Goal: Navigation & Orientation: Find specific page/section

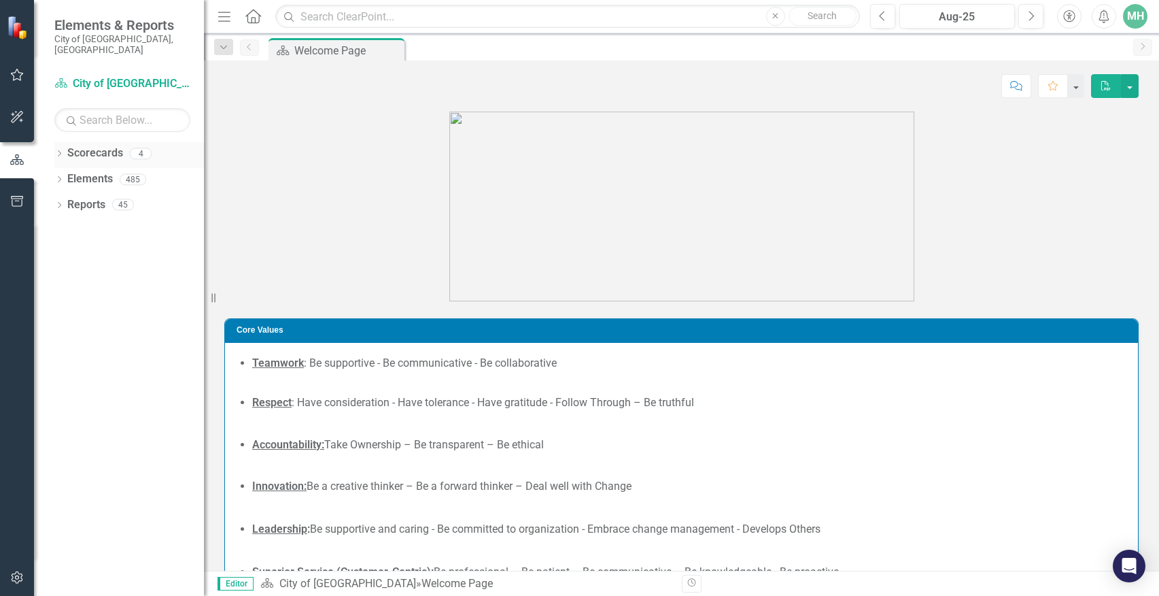
click at [60, 151] on icon "Dropdown" at bounding box center [59, 154] width 10 height 7
click at [70, 175] on icon "Dropdown" at bounding box center [66, 179] width 10 height 8
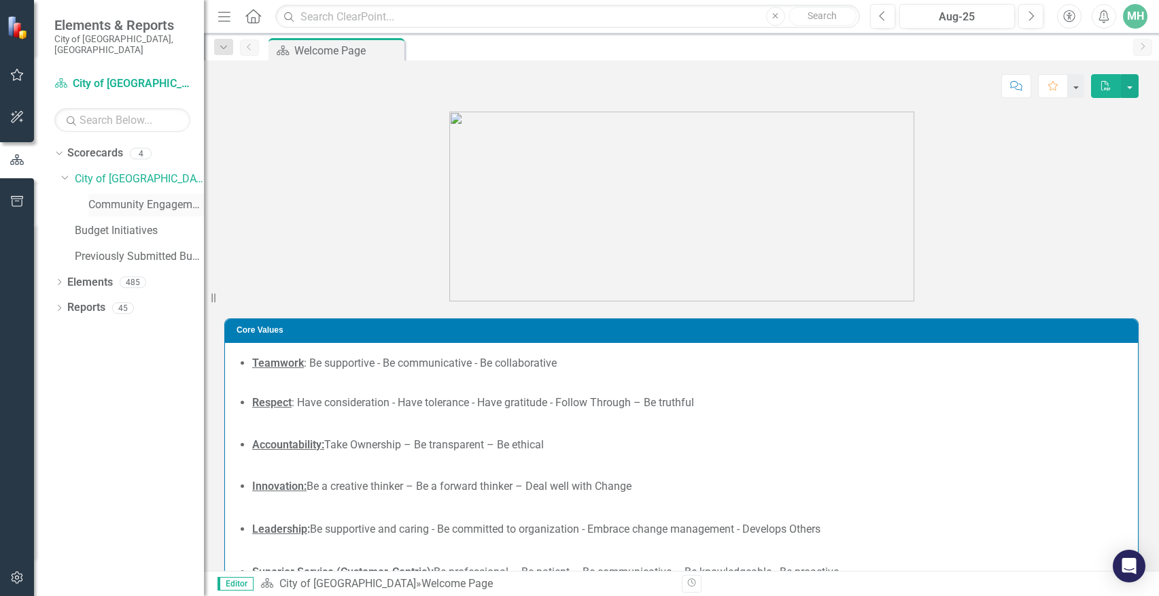
click at [132, 197] on link "Community Engagement & Emergency Preparedness" at bounding box center [146, 205] width 116 height 16
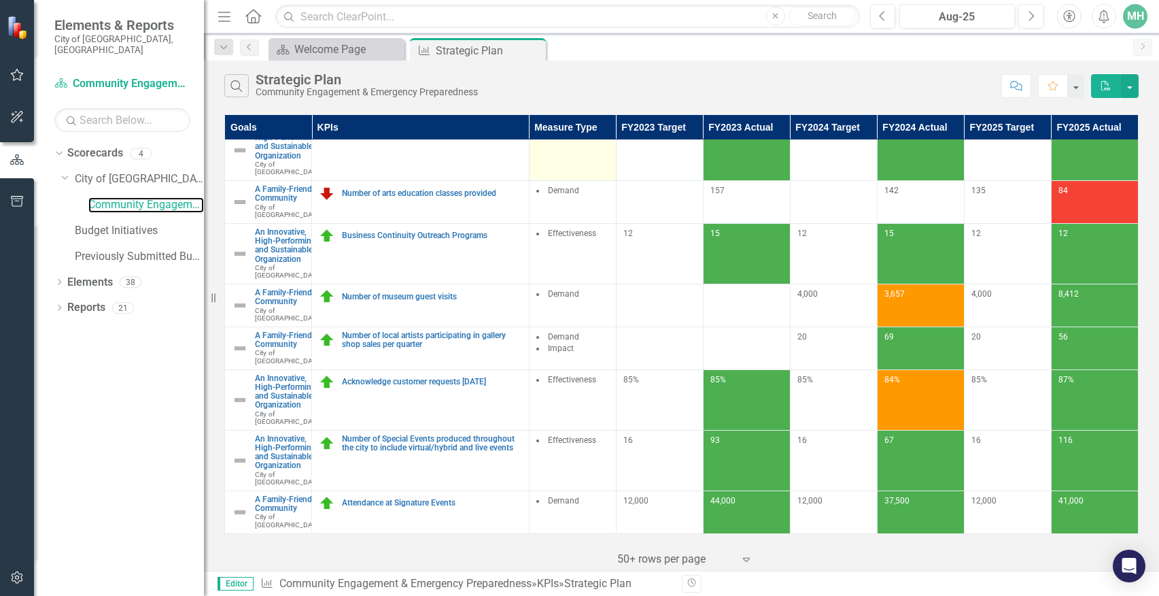
scroll to position [386, 0]
click at [60, 278] on div "Dropdown" at bounding box center [59, 284] width 10 height 12
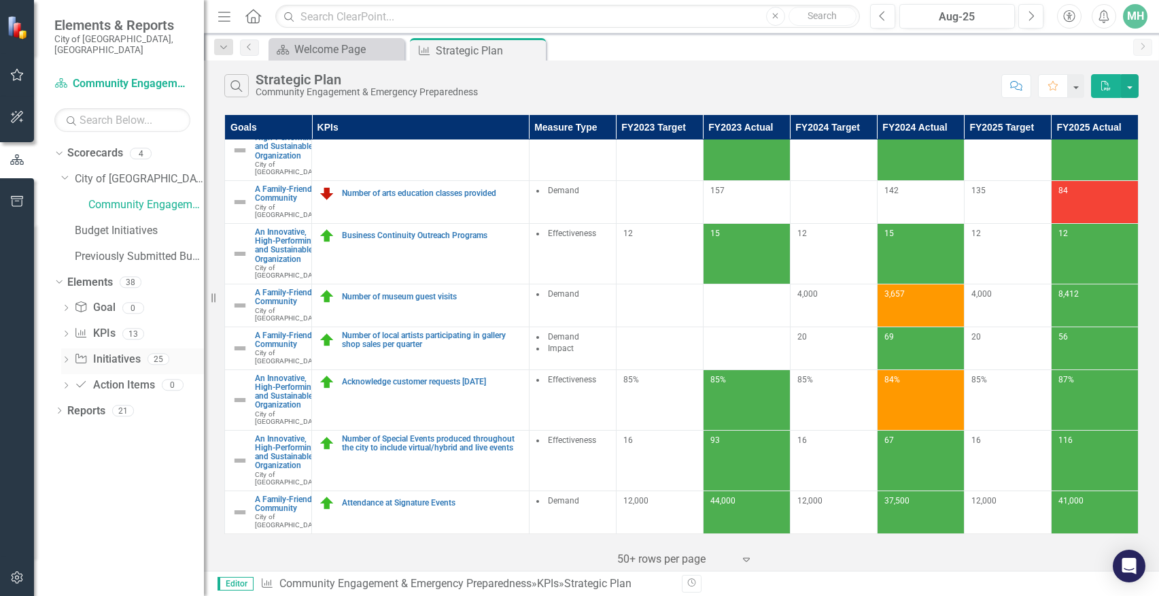
click at [71, 348] on div "Dropdown Initiative Initiatives 25" at bounding box center [132, 361] width 143 height 26
click at [66, 356] on icon at bounding box center [66, 359] width 3 height 6
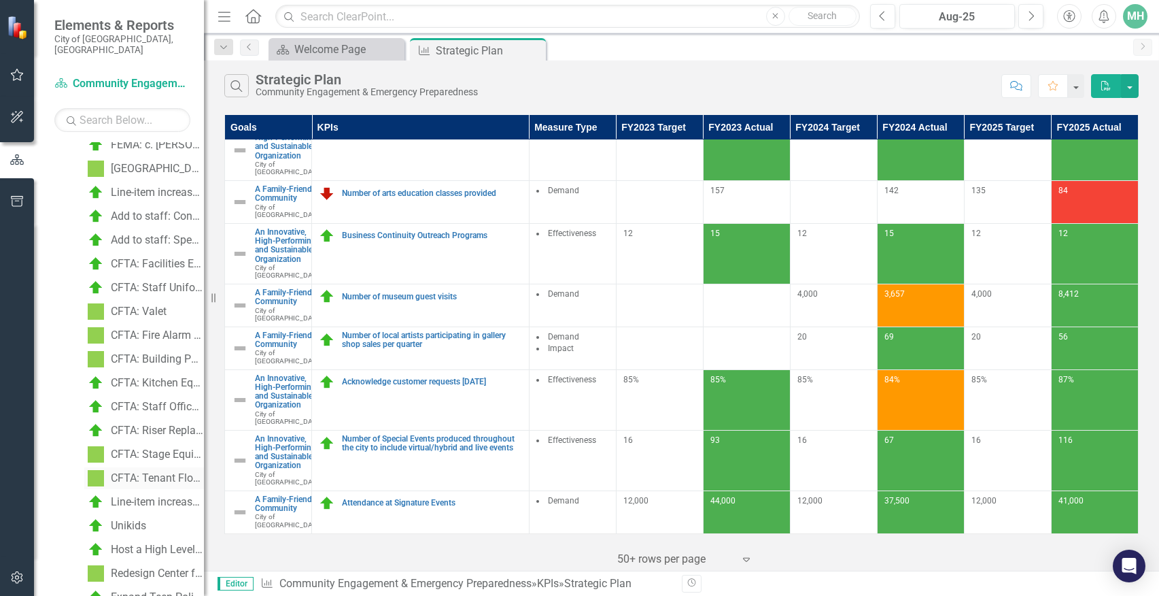
scroll to position [413, 0]
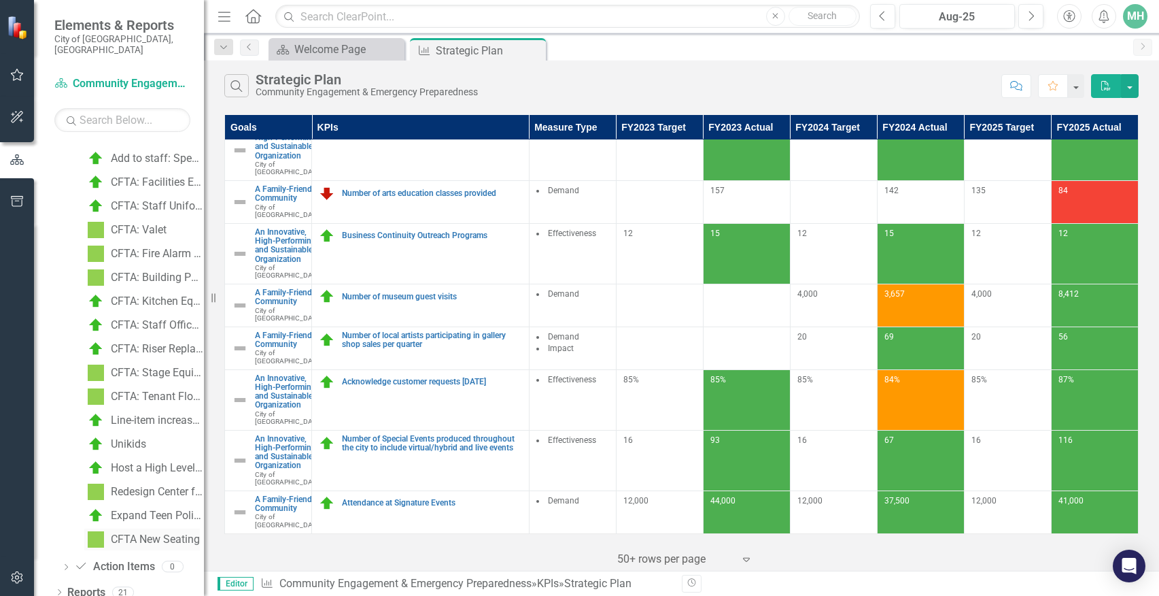
click at [145, 533] on div "CFTA New Seating" at bounding box center [155, 539] width 89 height 12
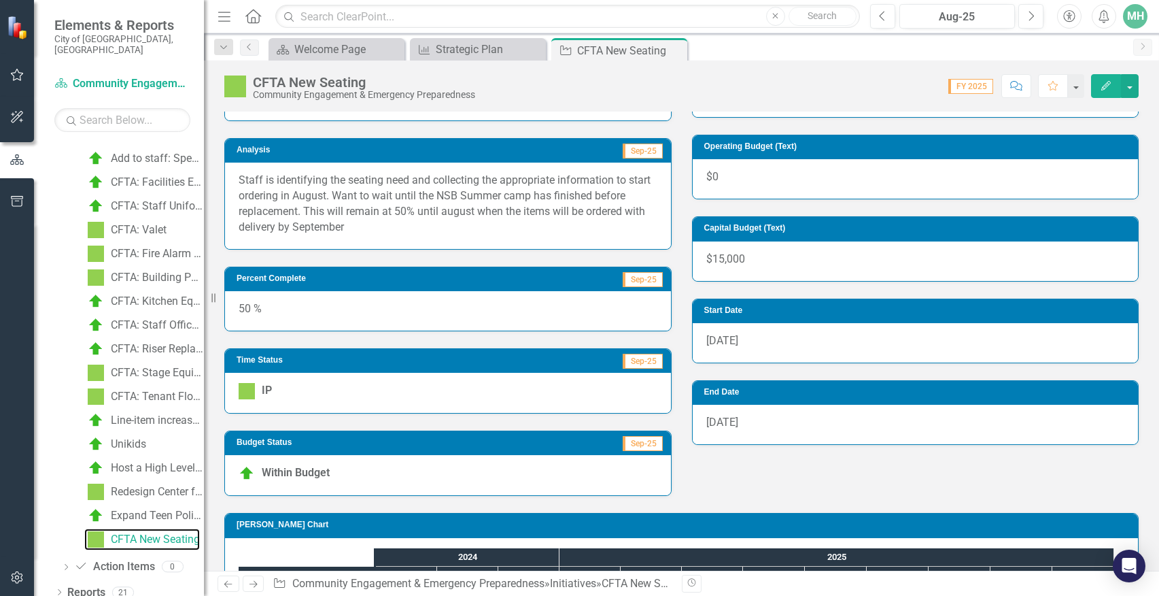
scroll to position [335, 0]
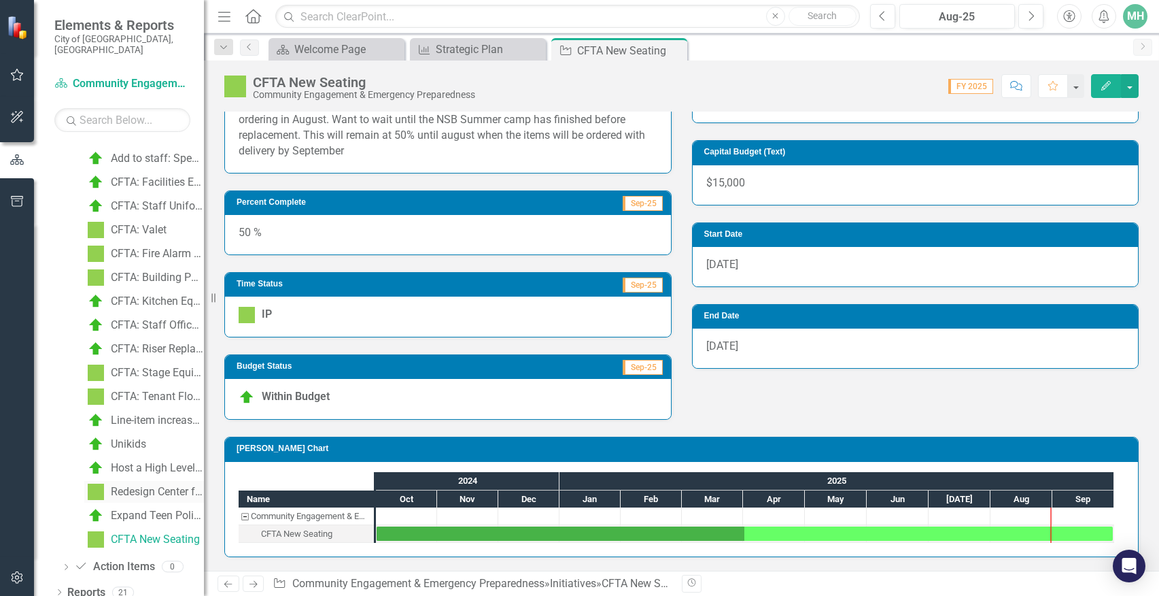
click at [135, 486] on div "Redesign Center for the Arts" at bounding box center [157, 492] width 93 height 12
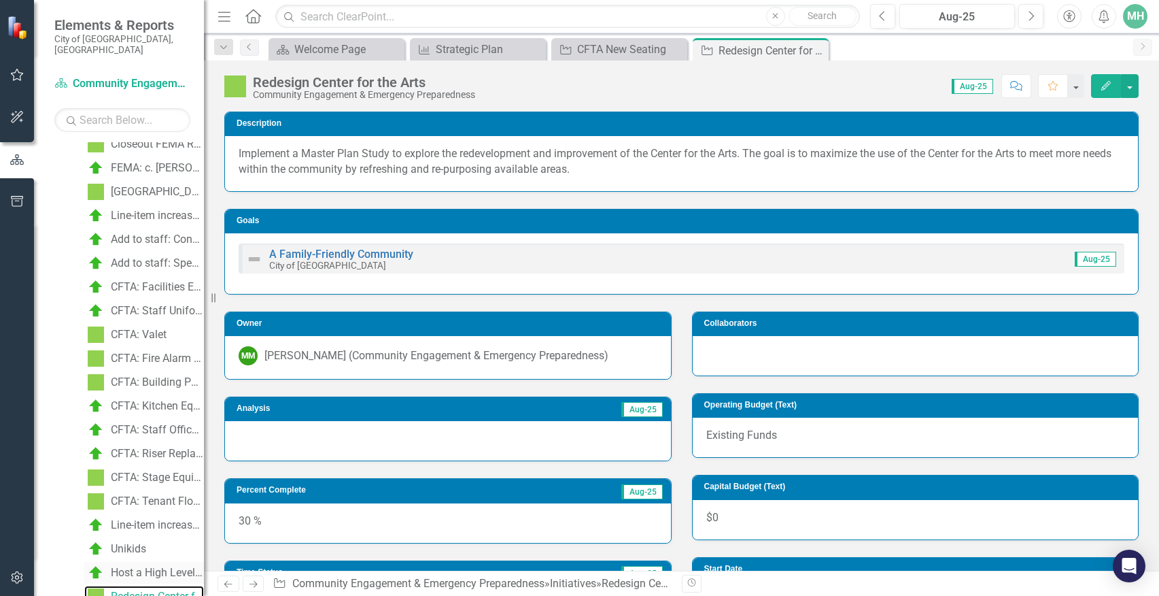
scroll to position [413, 0]
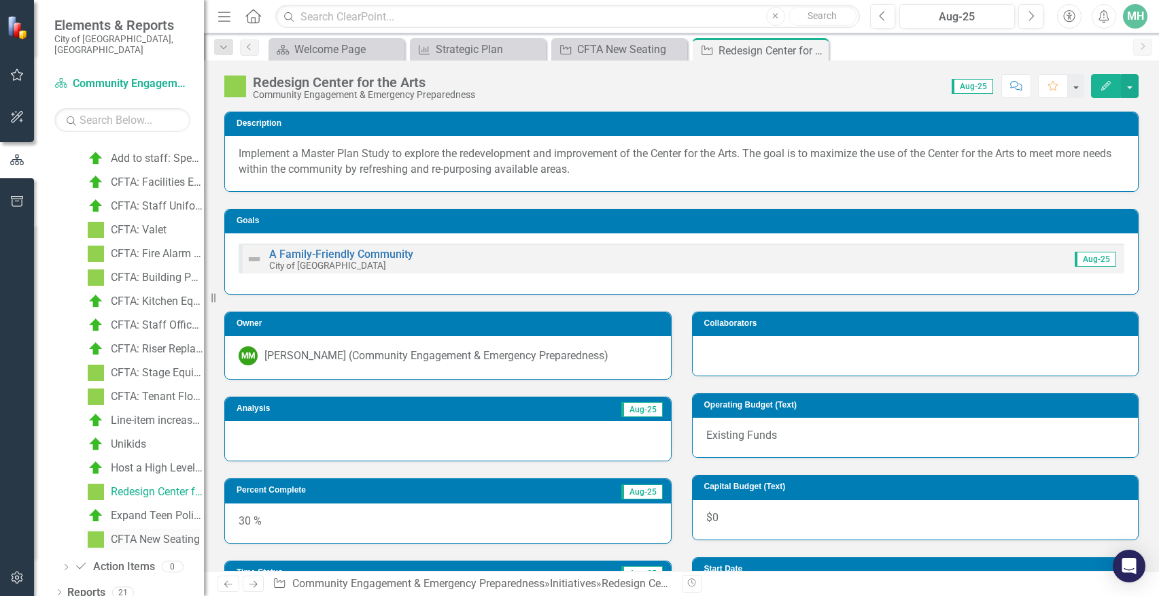
click at [146, 533] on div "CFTA New Seating" at bounding box center [155, 539] width 89 height 12
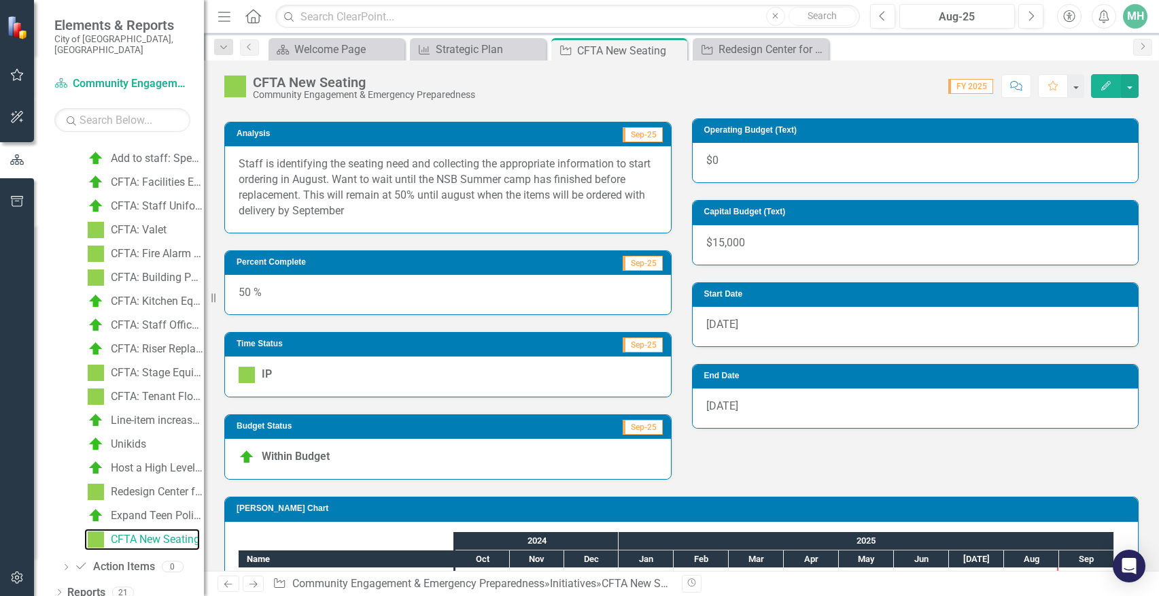
scroll to position [335, 0]
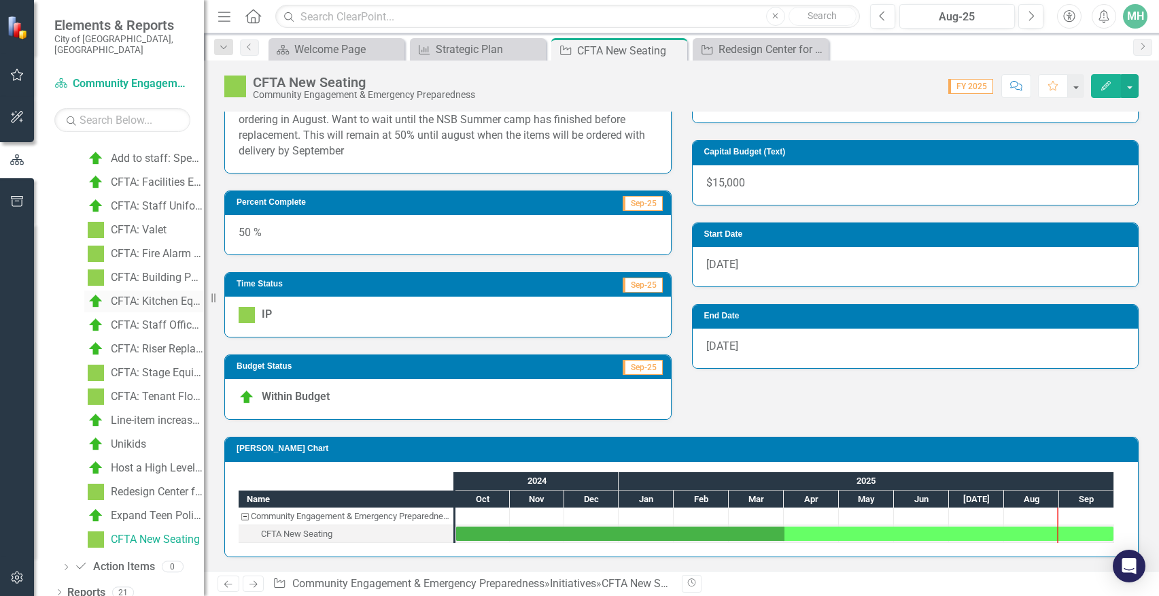
click at [149, 295] on div "CFTA: Kitchen Equipment Replacement" at bounding box center [157, 301] width 93 height 12
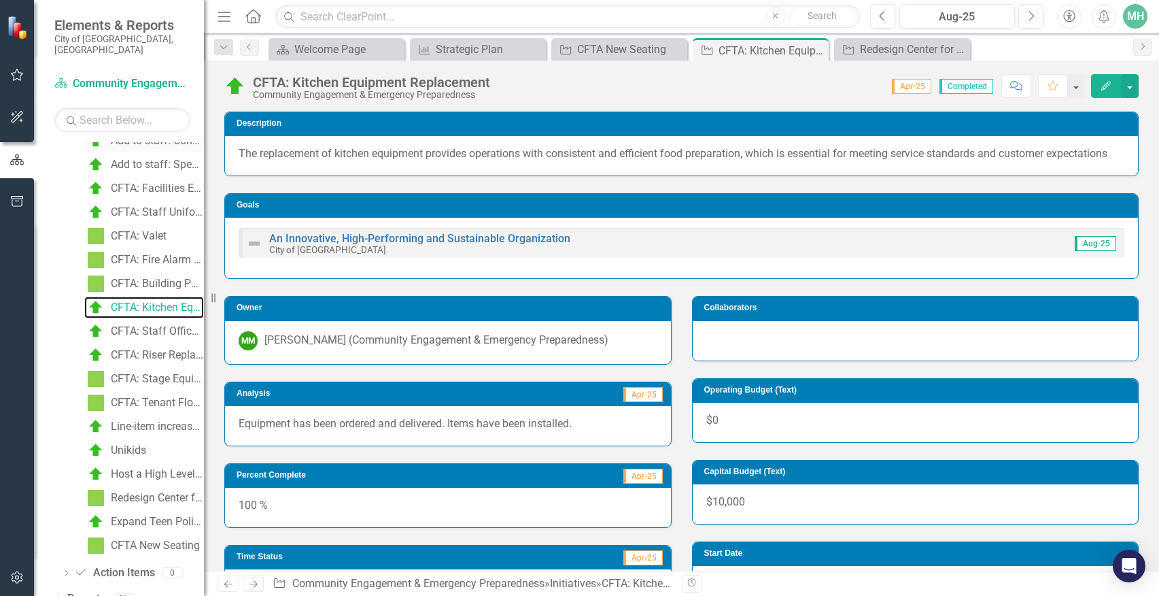
scroll to position [413, 0]
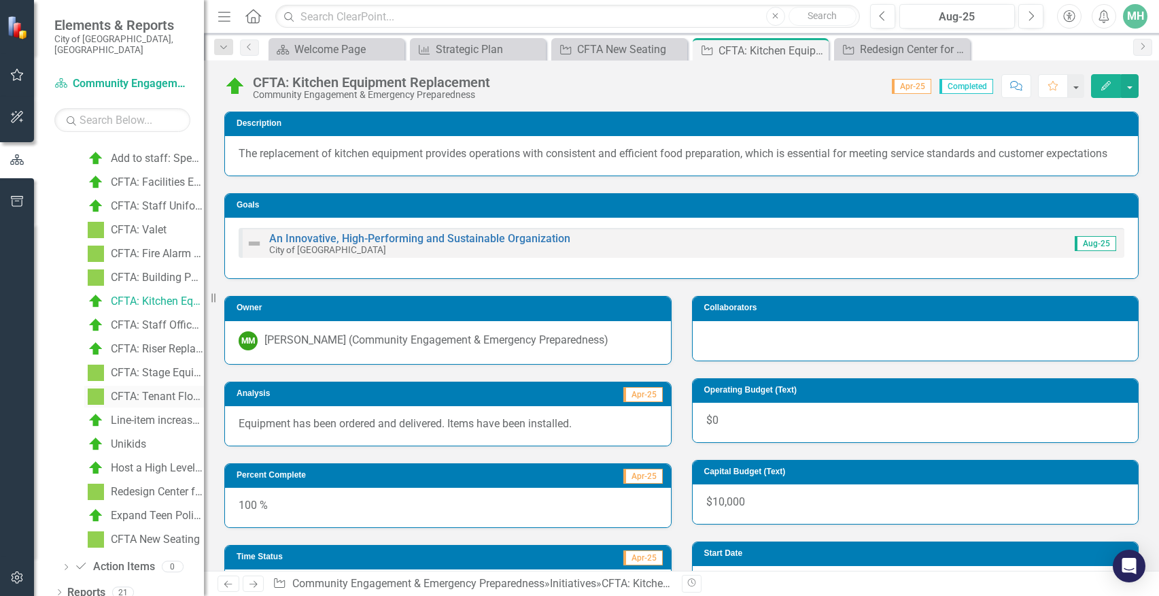
click at [137, 390] on div "CFTA: Tenant Flooring Improvements" at bounding box center [157, 396] width 93 height 12
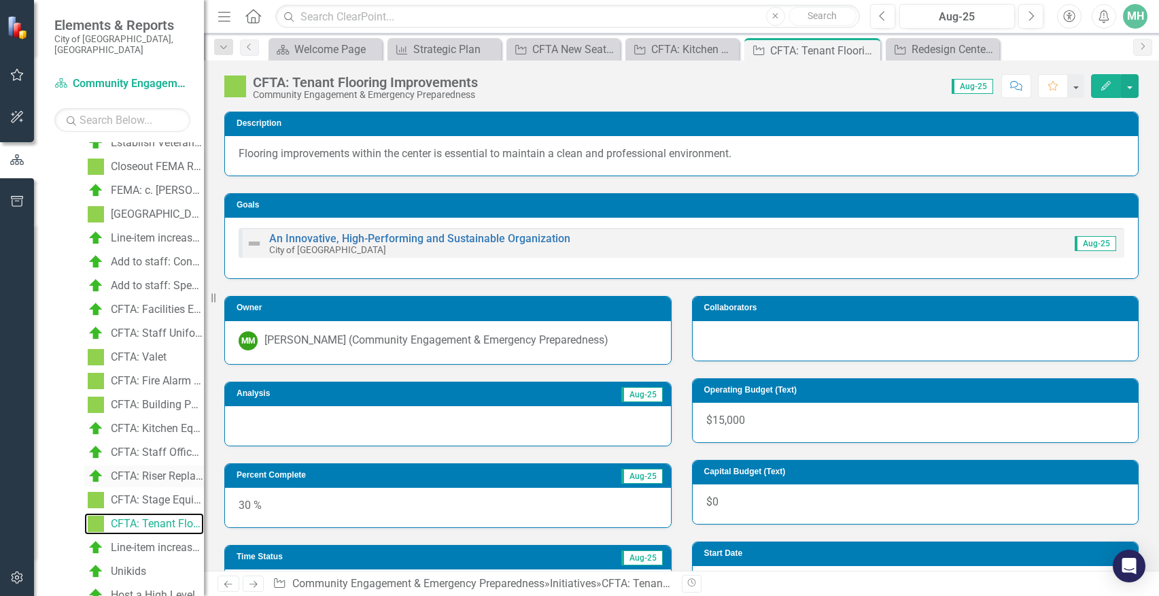
scroll to position [413, 0]
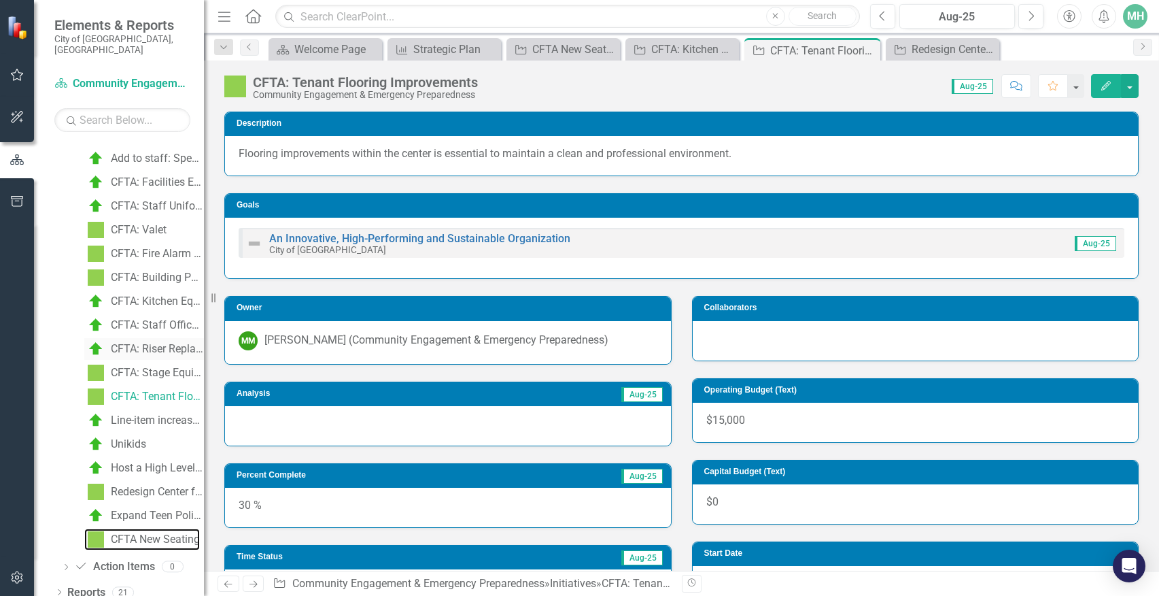
click at [134, 533] on div "CFTA New Seating" at bounding box center [155, 539] width 89 height 12
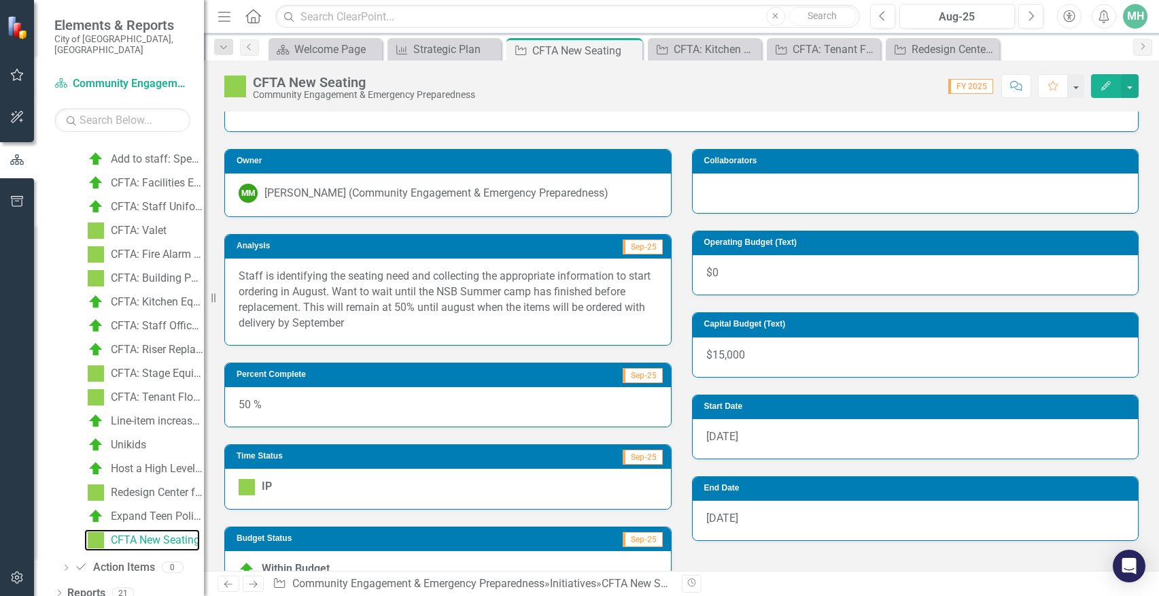
scroll to position [194, 0]
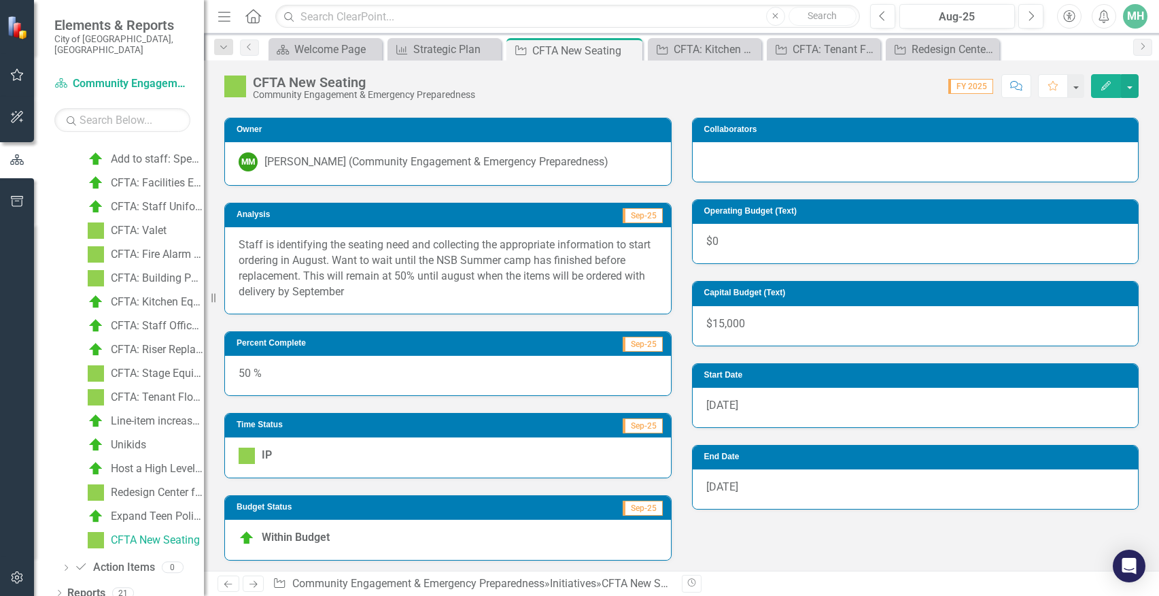
drag, startPoint x: 702, startPoint y: 488, endPoint x: 753, endPoint y: 488, distance: 51.0
click at [753, 488] on div "[DATE]" at bounding box center [916, 488] width 446 height 39
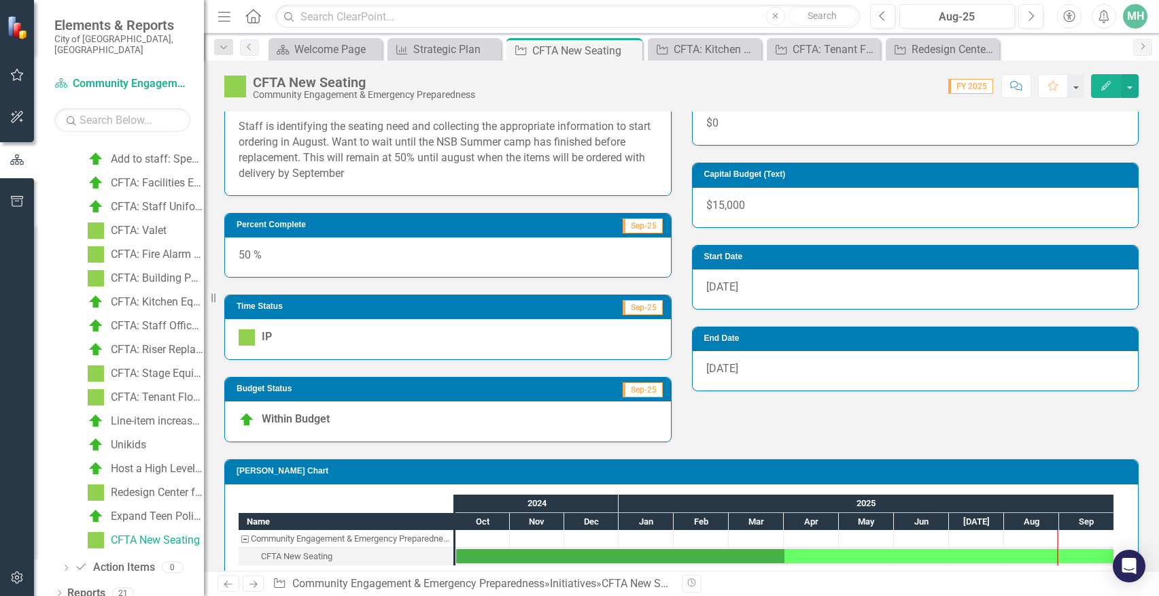
scroll to position [335, 0]
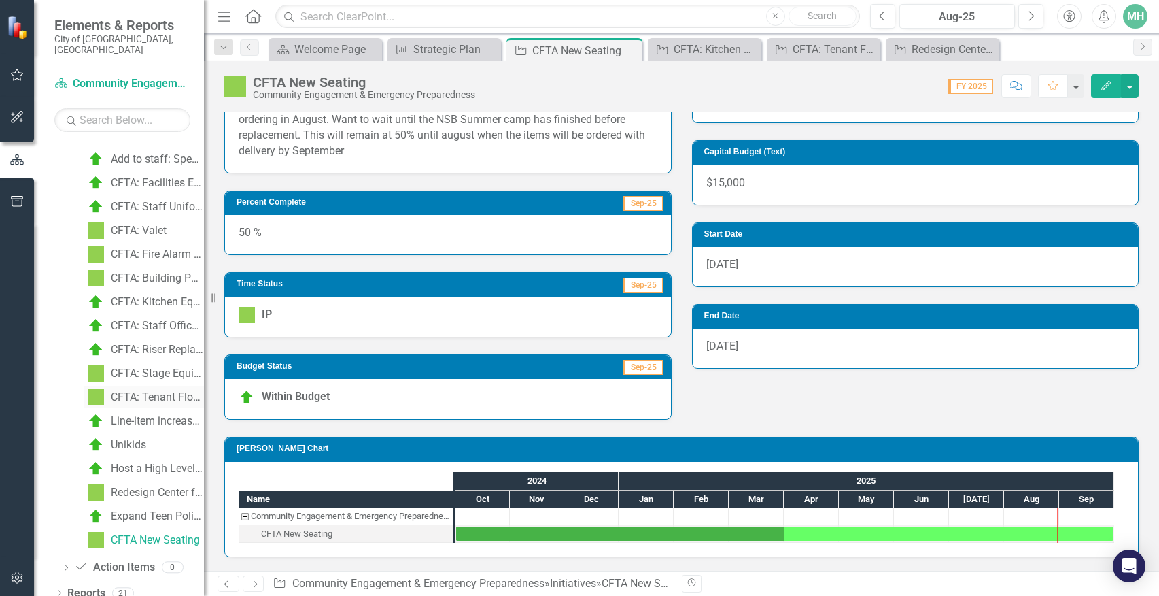
click at [174, 391] on div "CFTA: Tenant Flooring Improvements" at bounding box center [157, 397] width 93 height 12
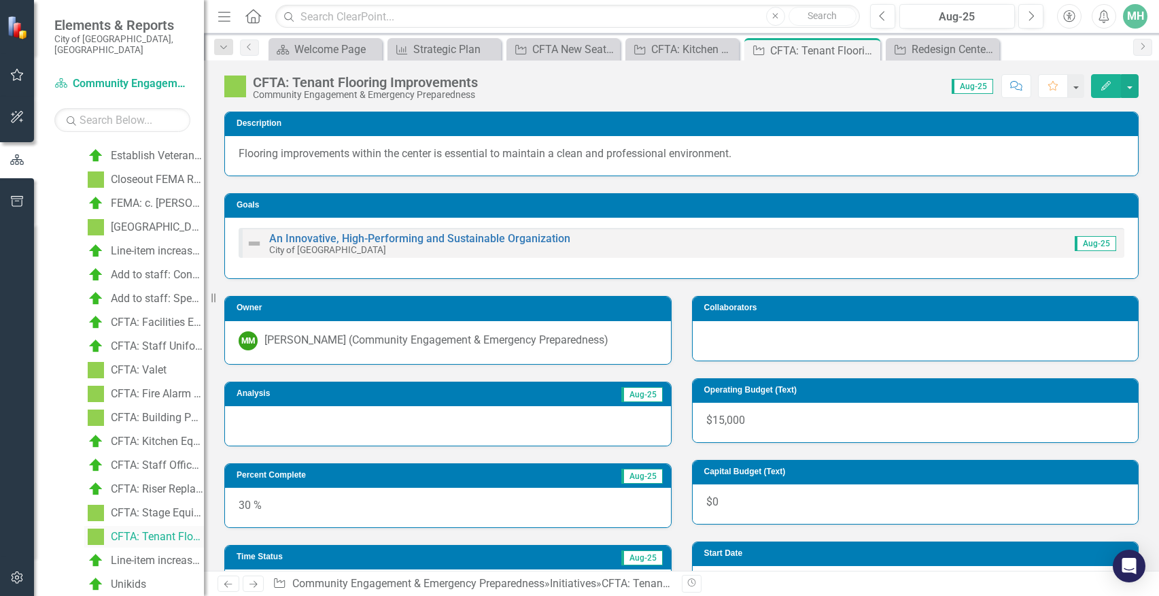
scroll to position [214, 0]
